Goal: Navigation & Orientation: Go to known website

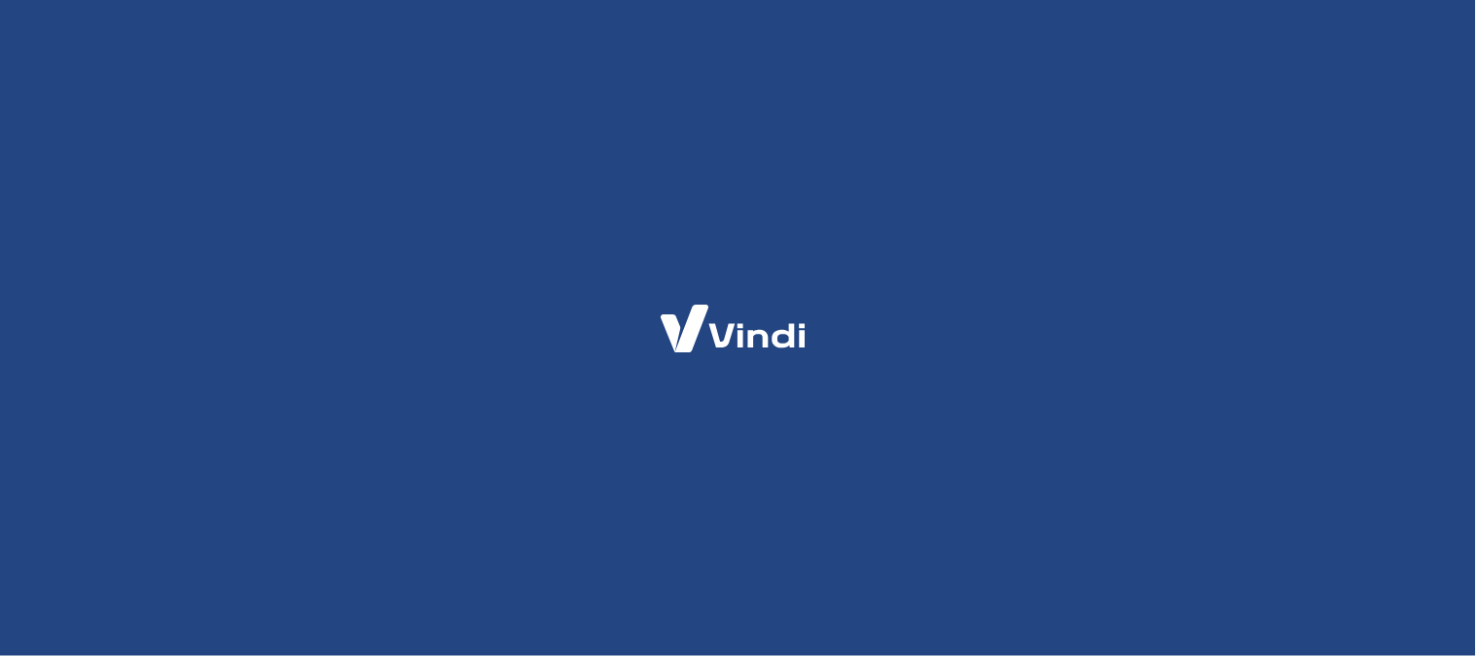
click at [1101, 314] on div at bounding box center [738, 328] width 1476 height 656
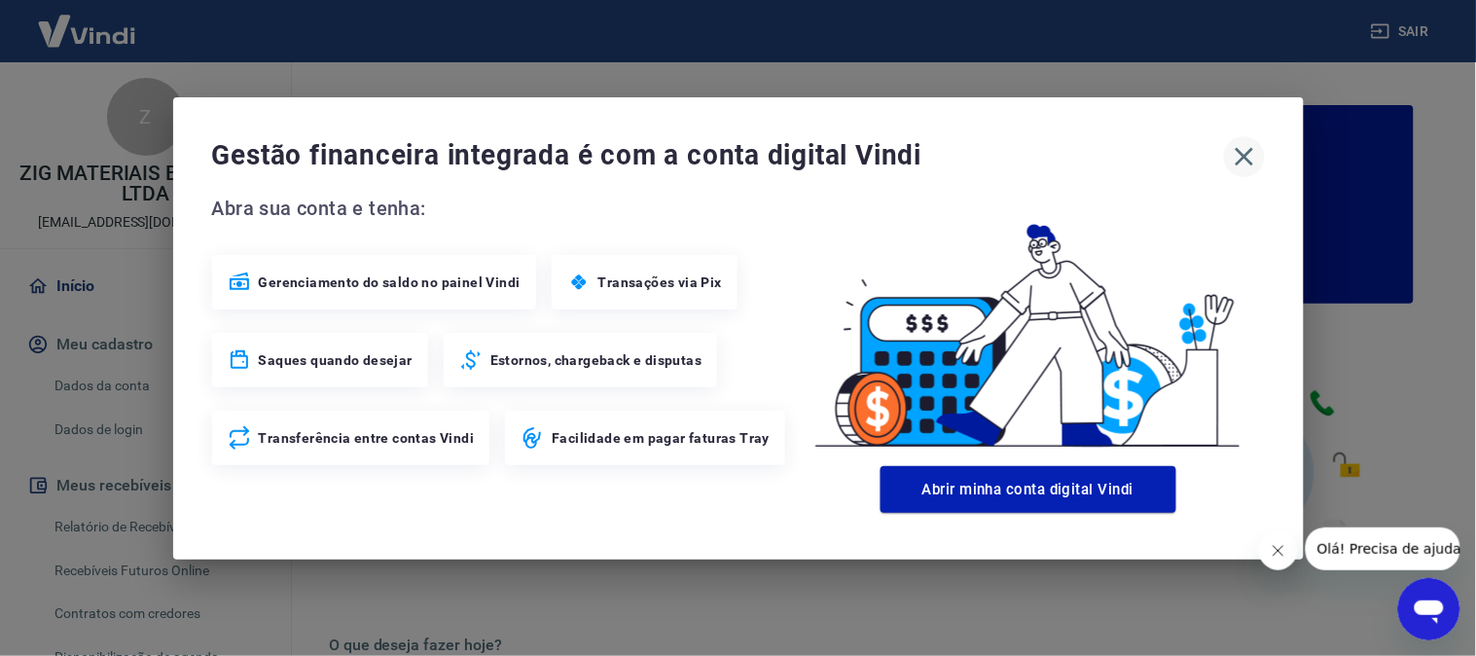
click at [1232, 151] on icon "button" at bounding box center [1244, 156] width 31 height 31
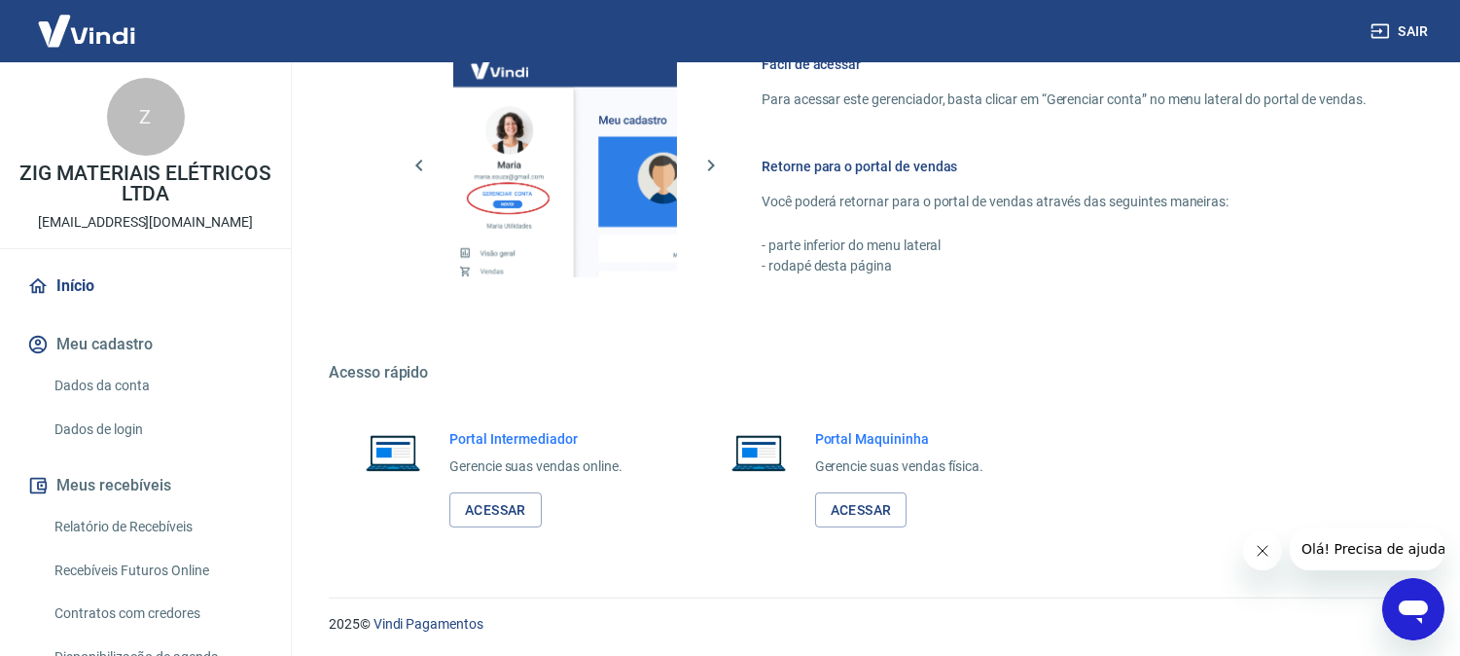
scroll to position [1083, 0]
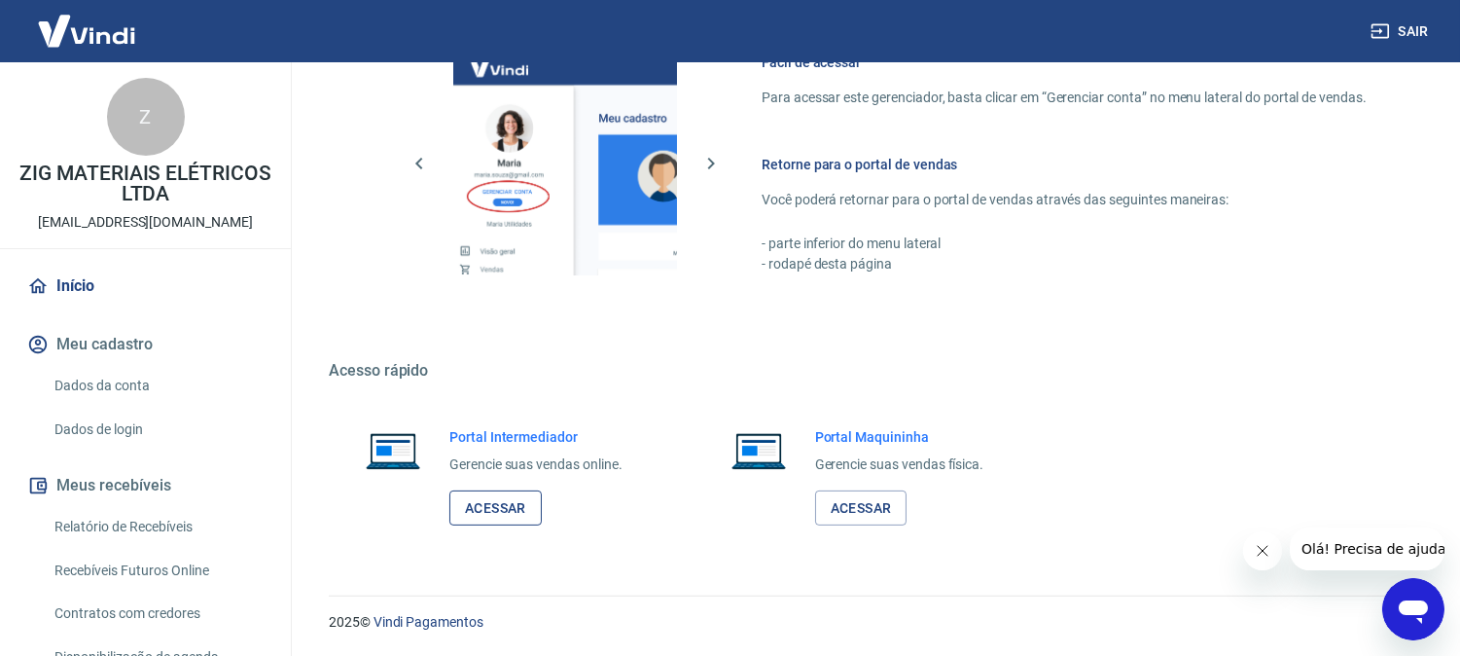
click at [496, 508] on link "Acessar" at bounding box center [495, 508] width 92 height 36
